Goal: Task Accomplishment & Management: Use online tool/utility

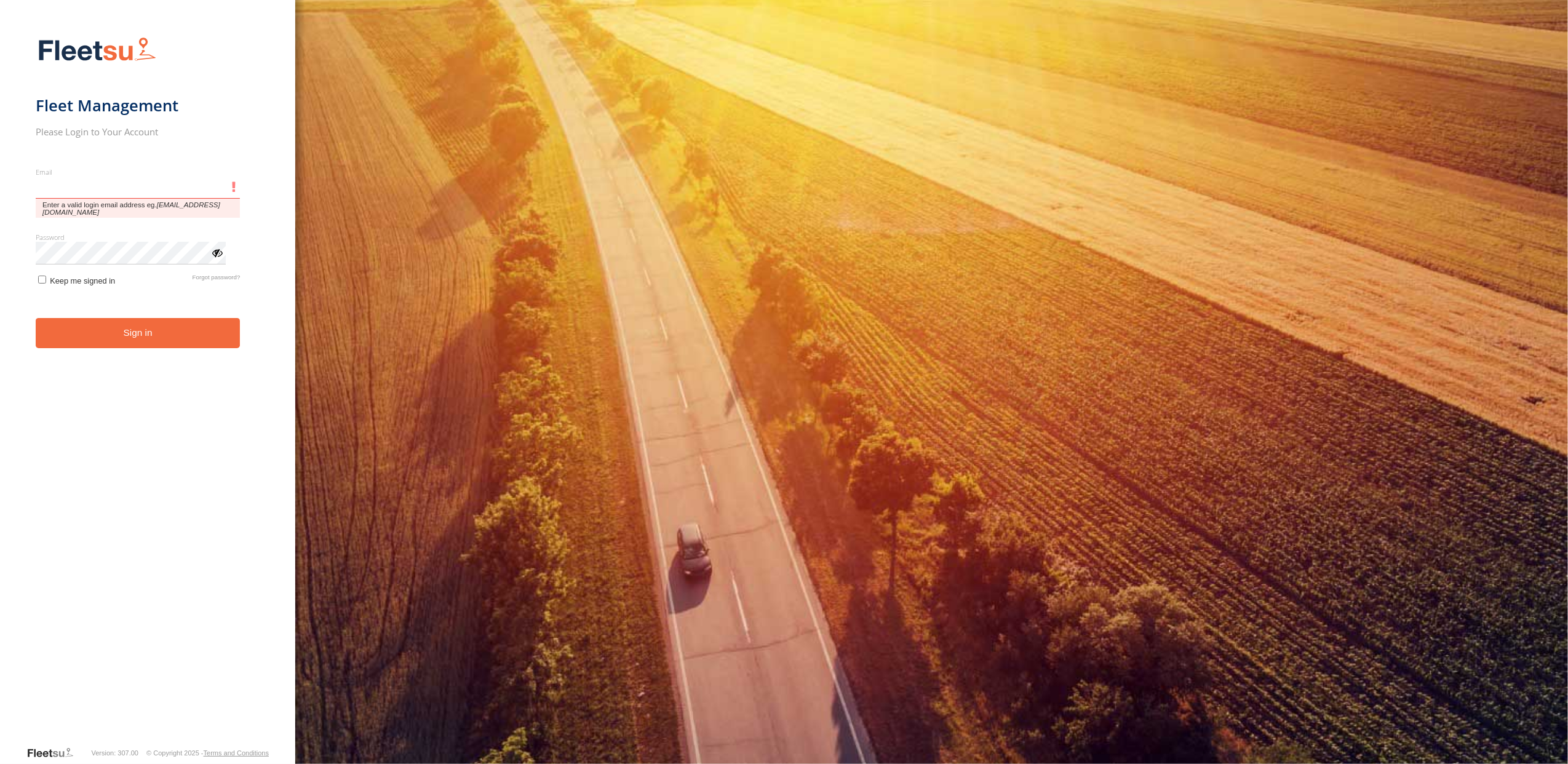
type input "**********"
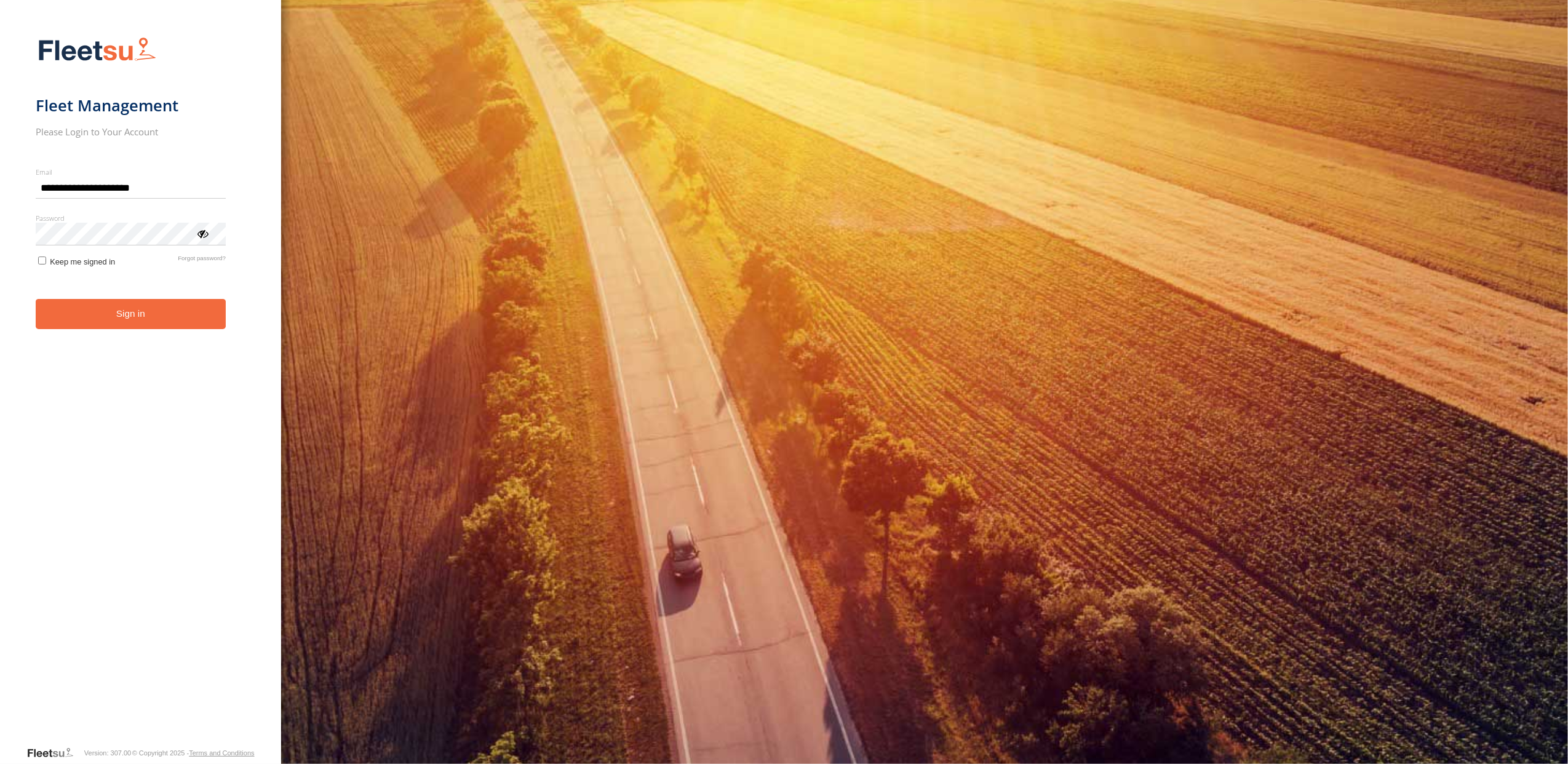
click at [41, 274] on form "**********" at bounding box center [140, 387] width 210 height 716
click at [56, 303] on button "Sign in" at bounding box center [130, 314] width 190 height 30
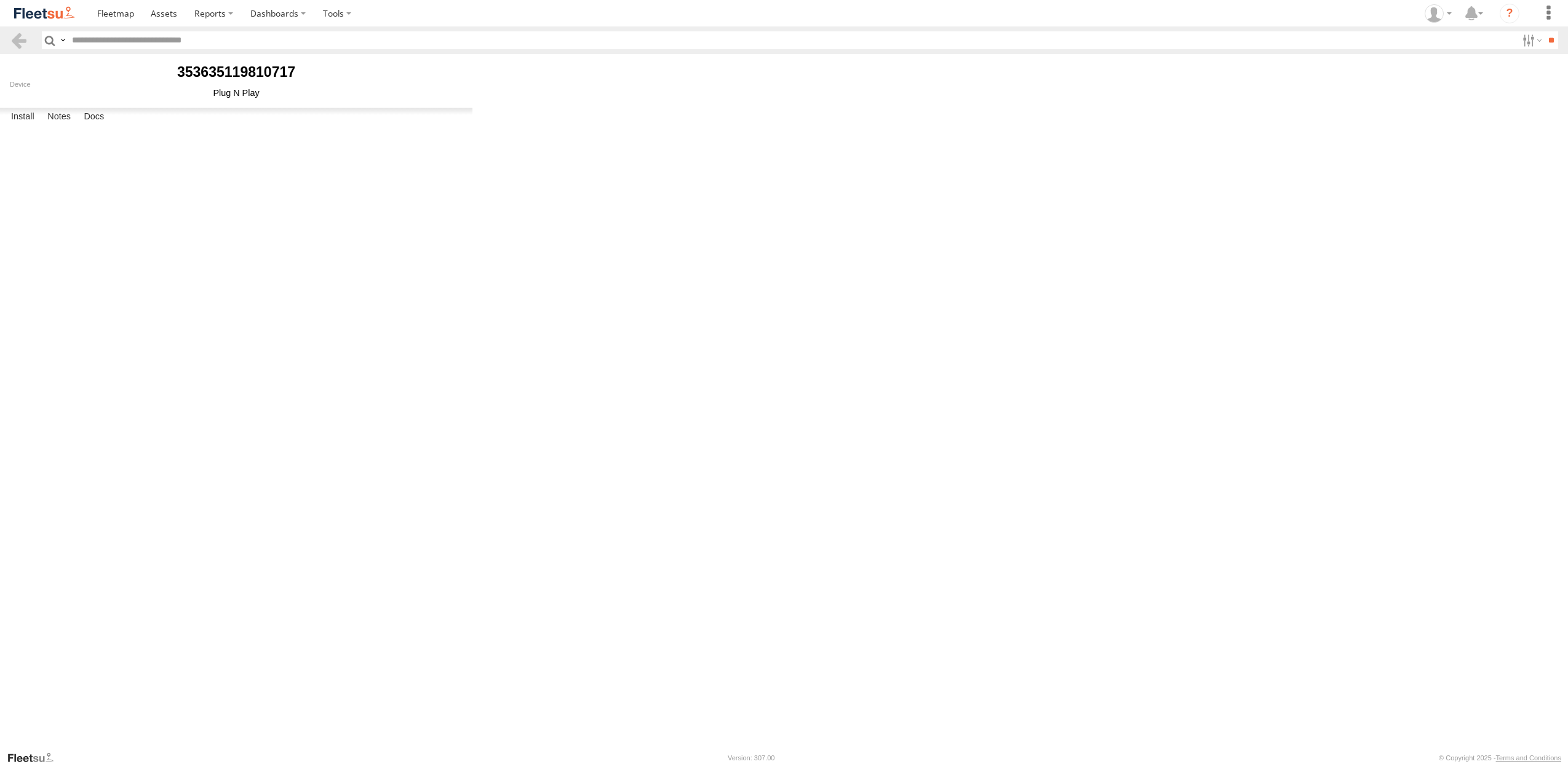
select select "******"
